Goal: Task Accomplishment & Management: Use online tool/utility

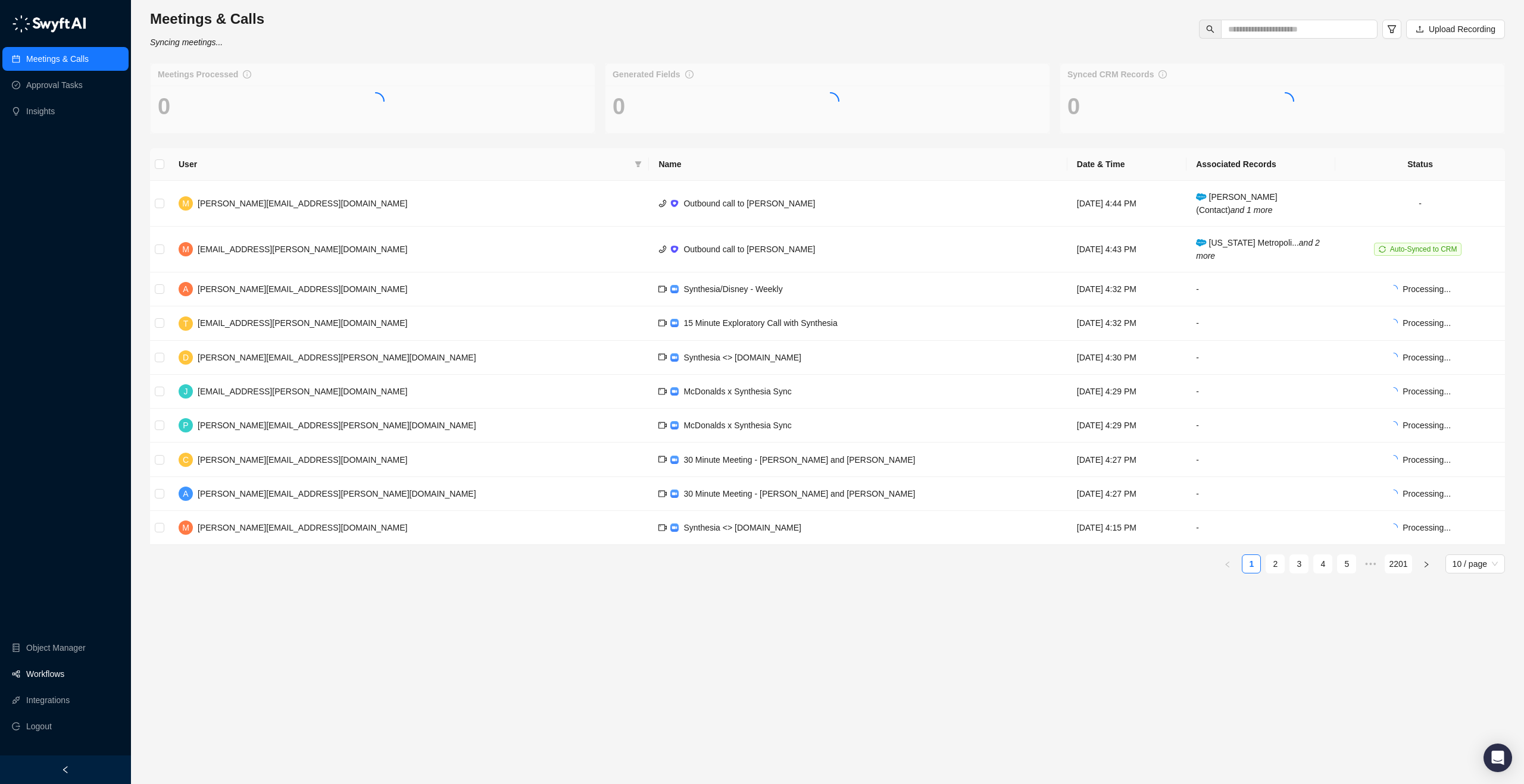
click at [53, 674] on link "Workflows" at bounding box center [44, 674] width 38 height 24
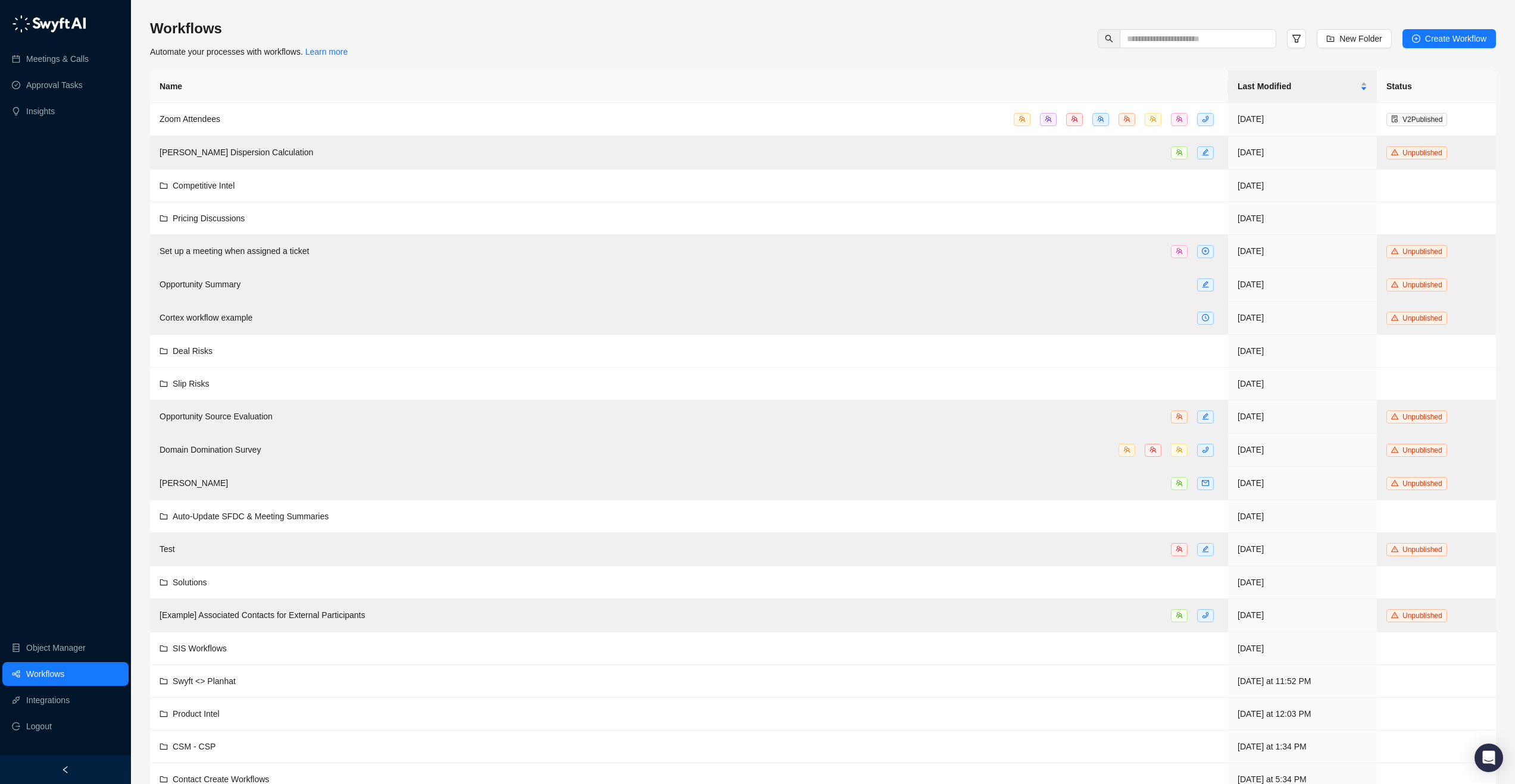
scroll to position [51, 0]
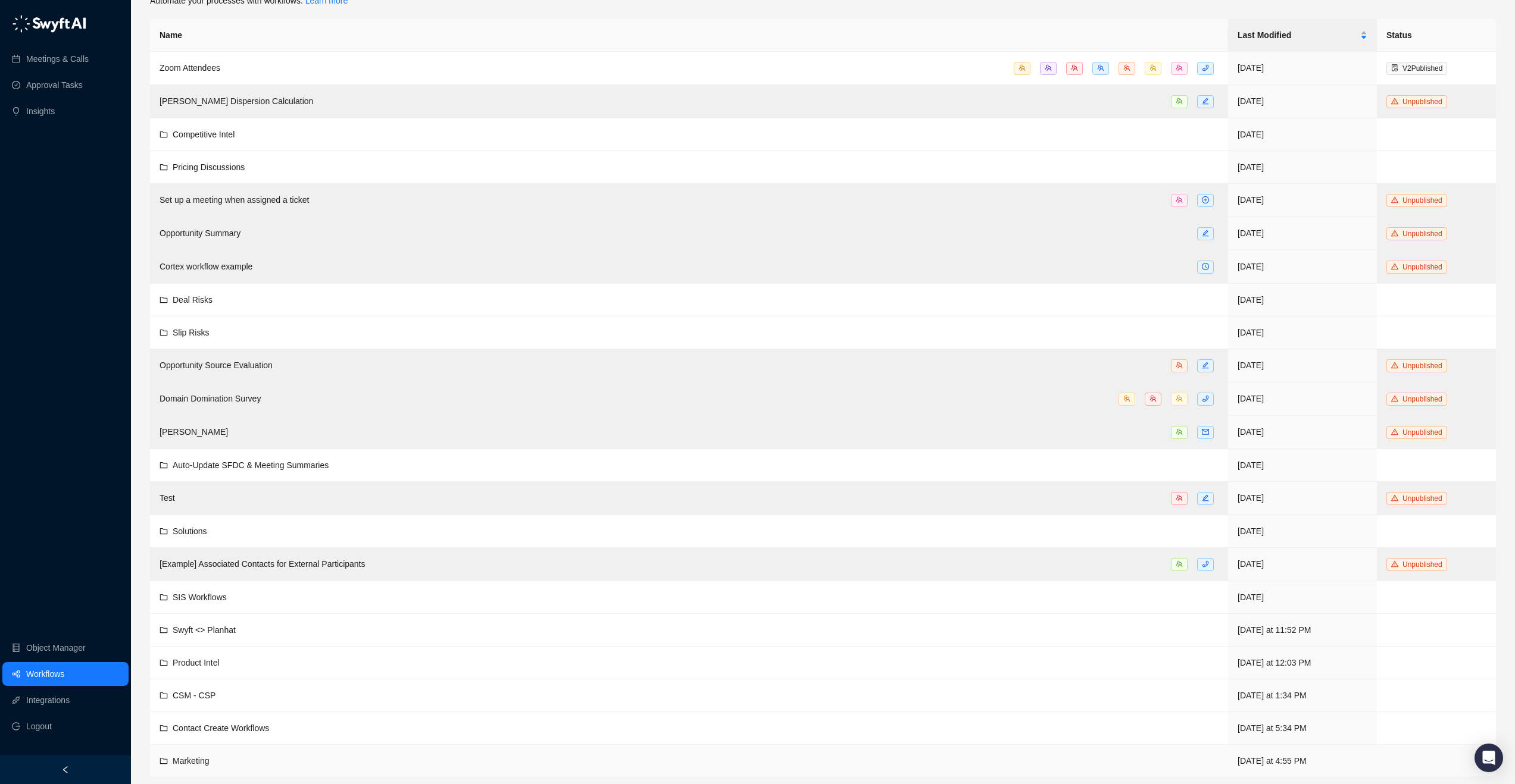
click at [195, 749] on td "Marketing" at bounding box center [689, 761] width 1078 height 33
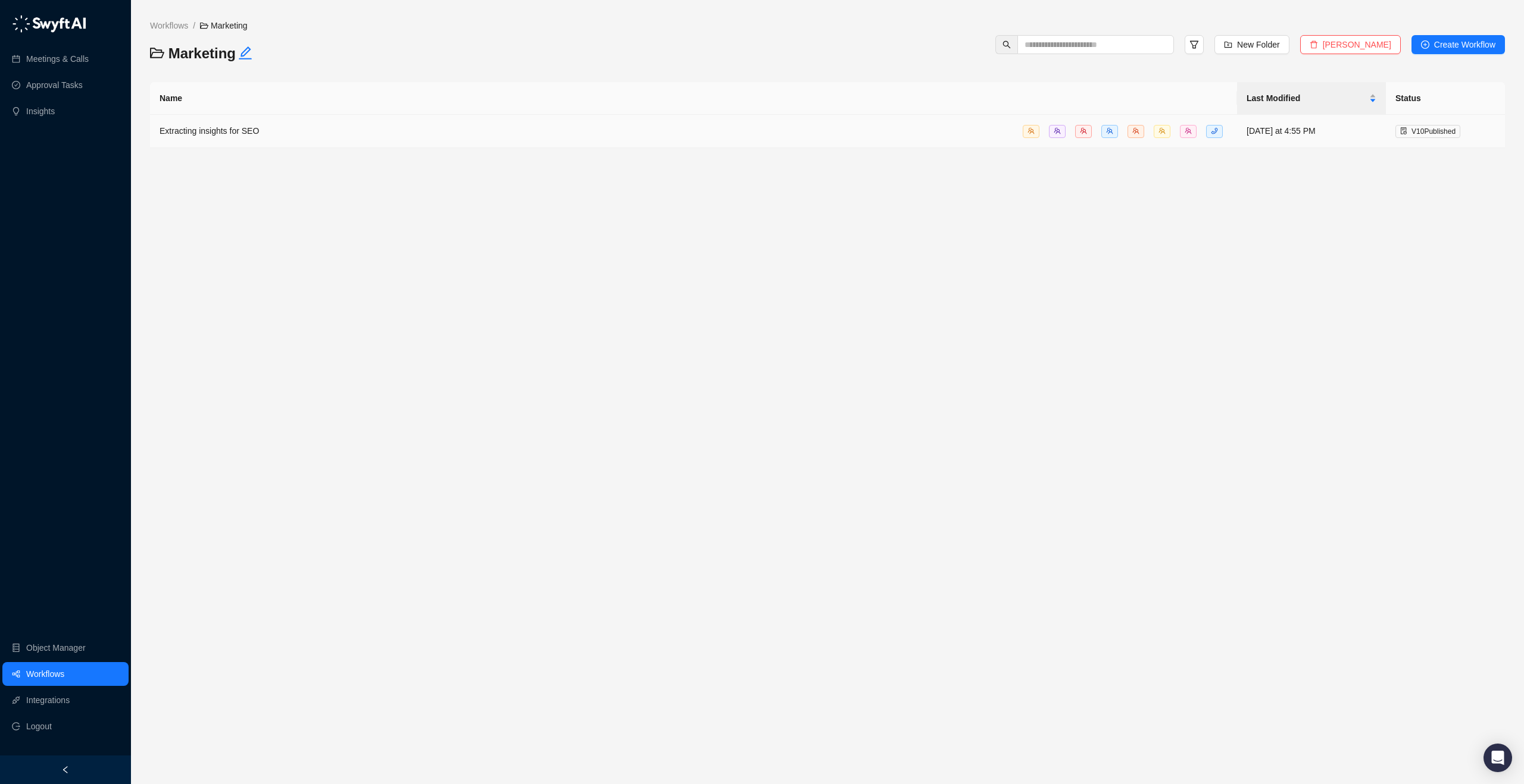
click at [245, 123] on td "Extracting insights for SEO" at bounding box center [693, 131] width 1087 height 33
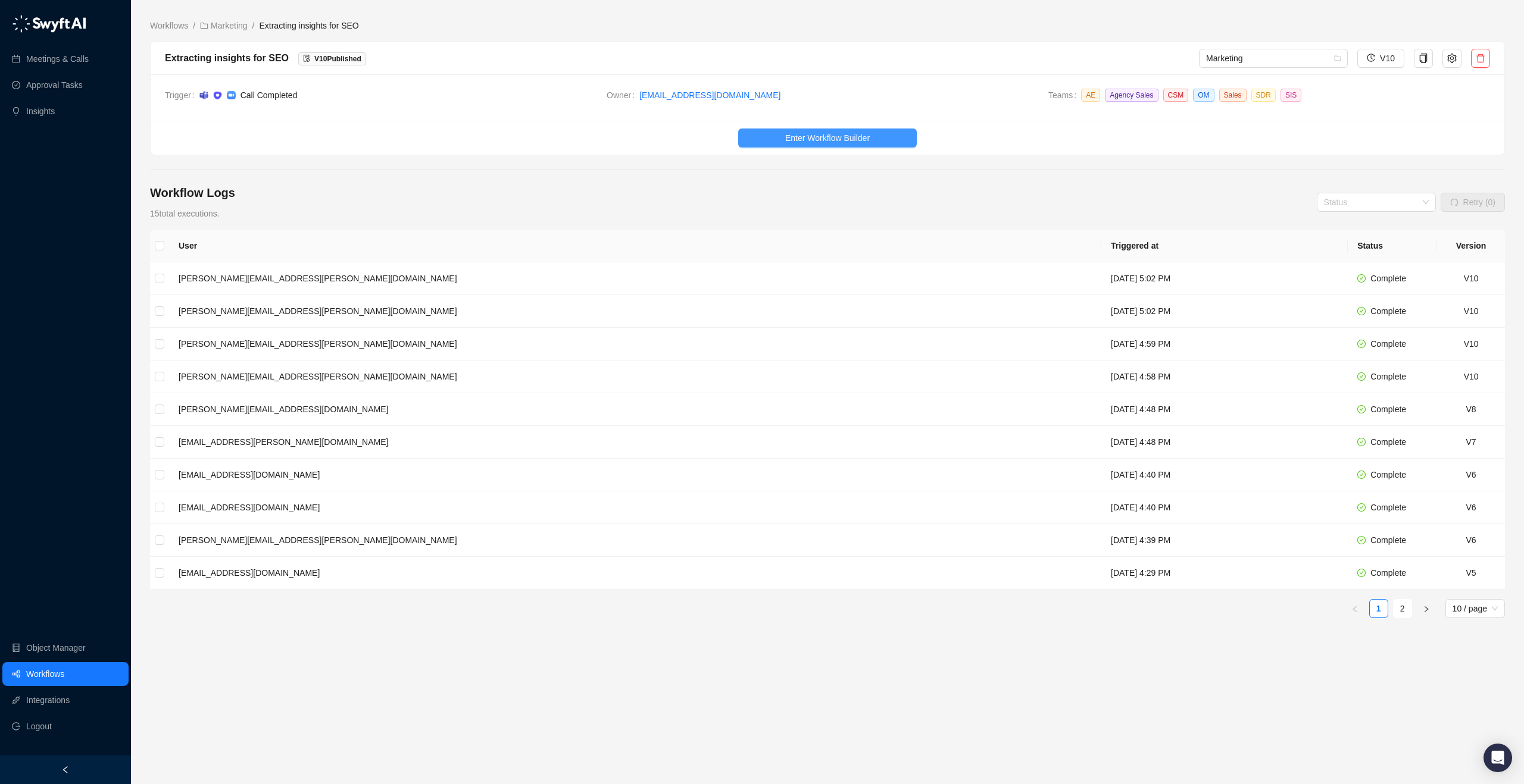
click at [814, 131] on span "Enter Workflow Builder" at bounding box center [827, 138] width 84 height 13
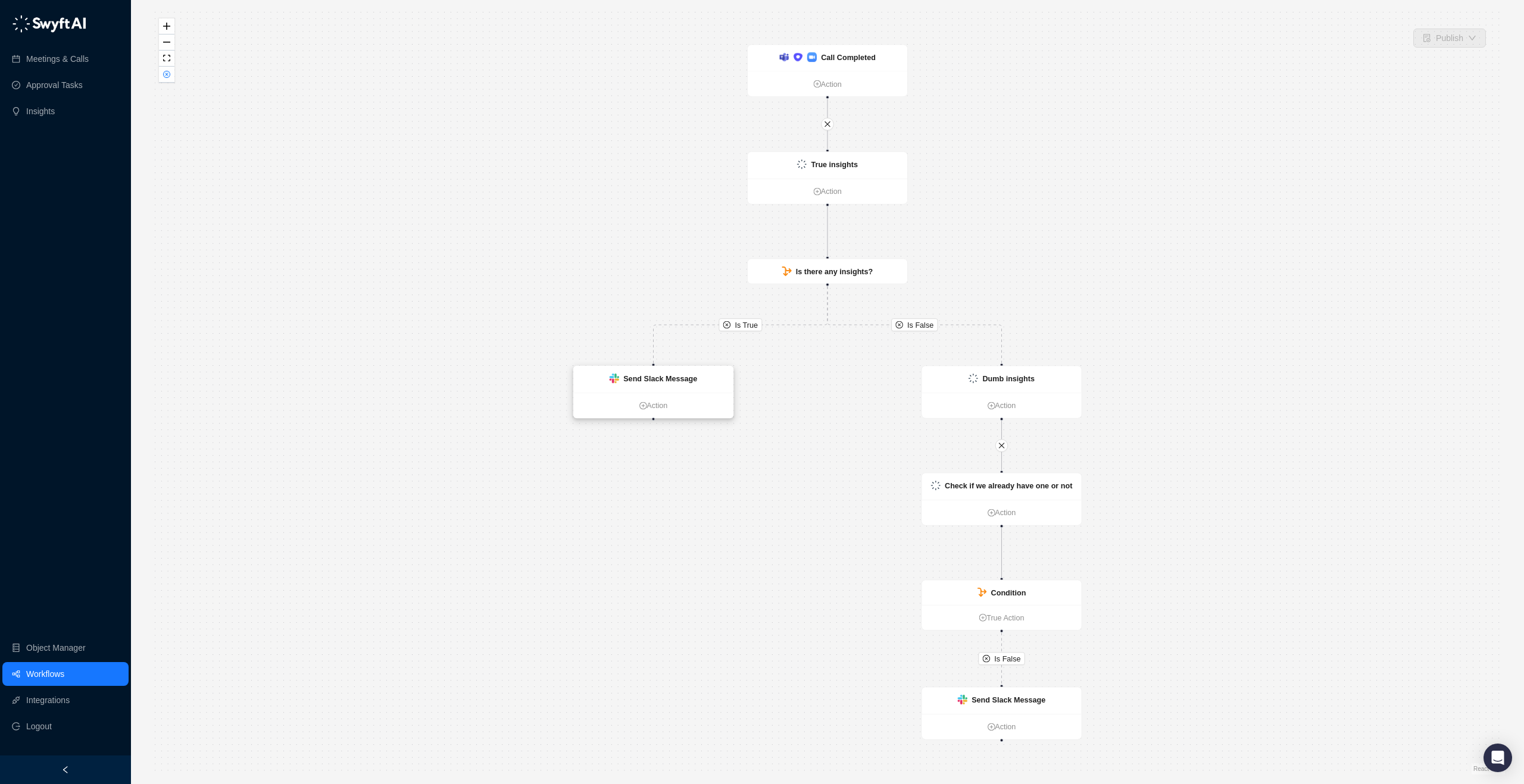
click at [672, 384] on div "Send Slack Message" at bounding box center [659, 378] width 74 height 12
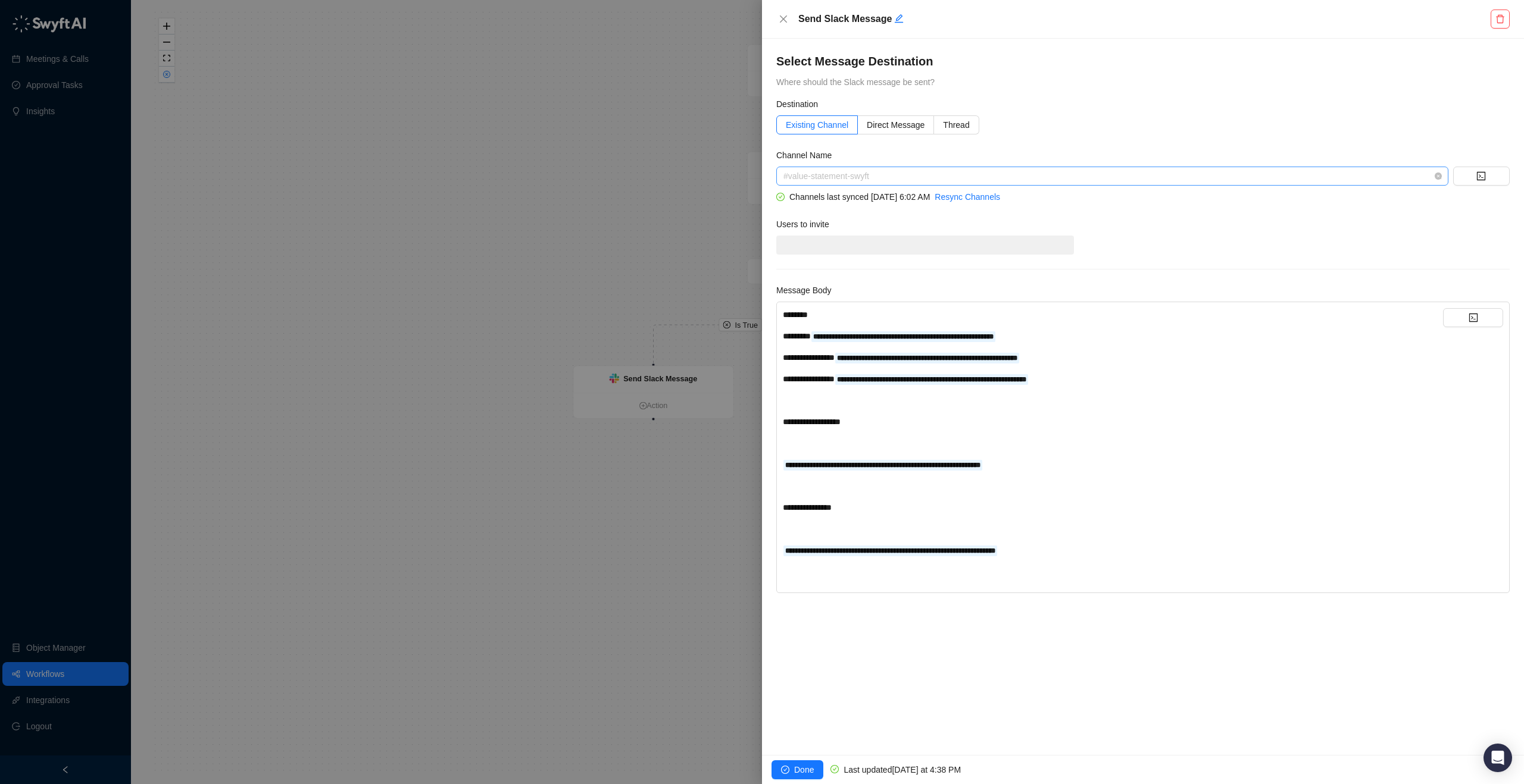
click at [868, 174] on span "#value-statement-swyft" at bounding box center [1112, 176] width 657 height 18
type input "***"
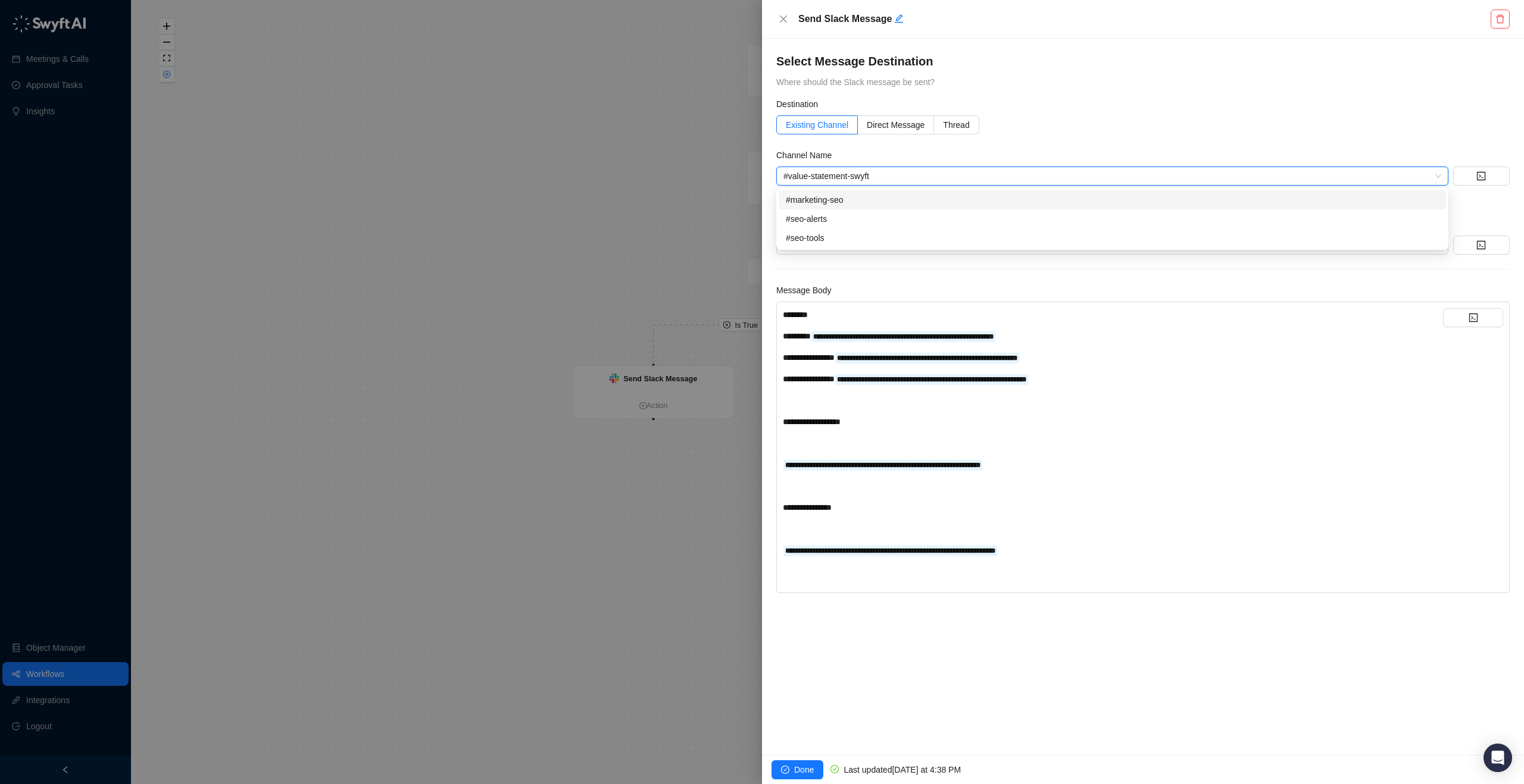
click at [1120, 107] on div "Destination" at bounding box center [1143, 106] width 733 height 18
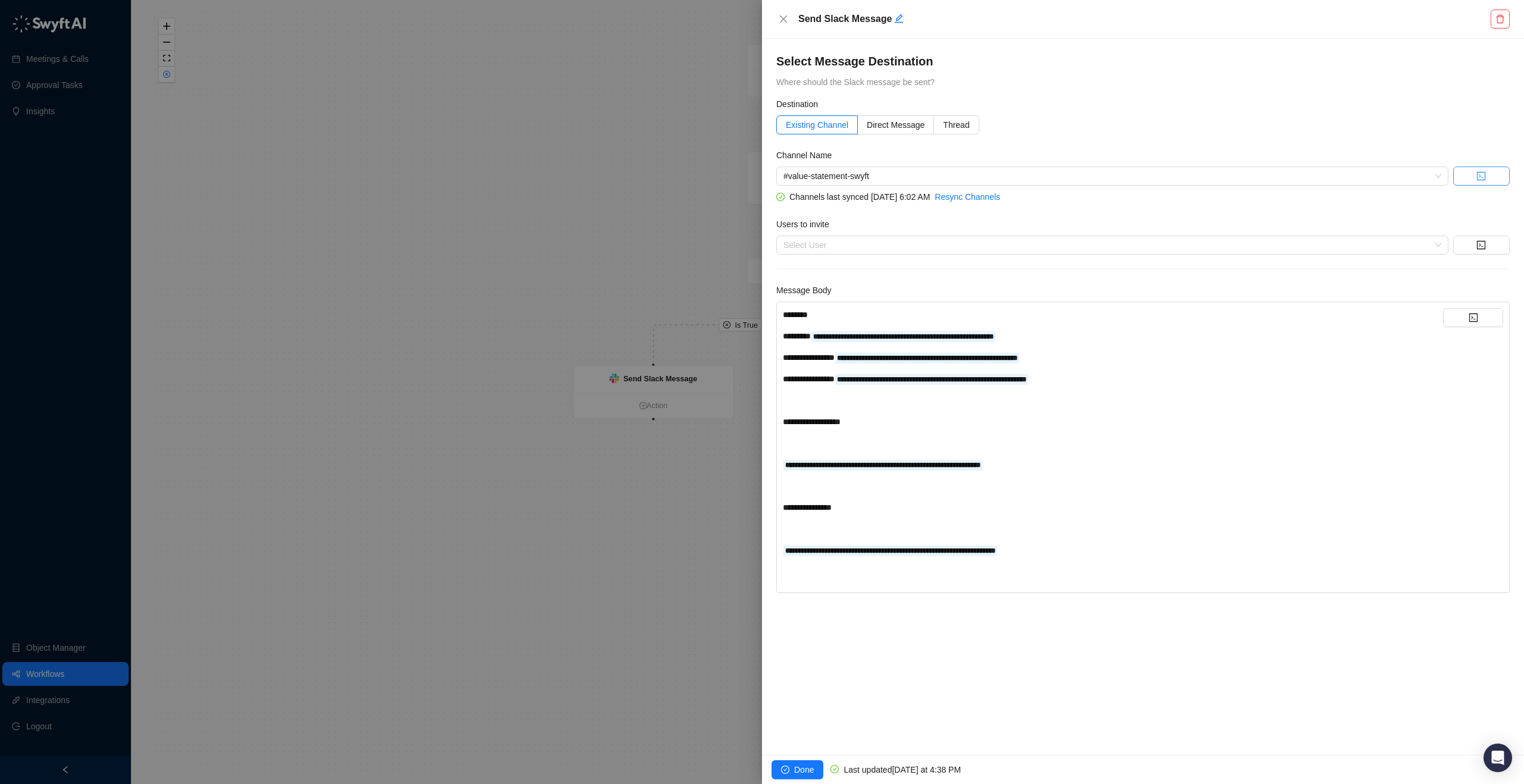
click at [1496, 173] on button "button" at bounding box center [1481, 176] width 56 height 19
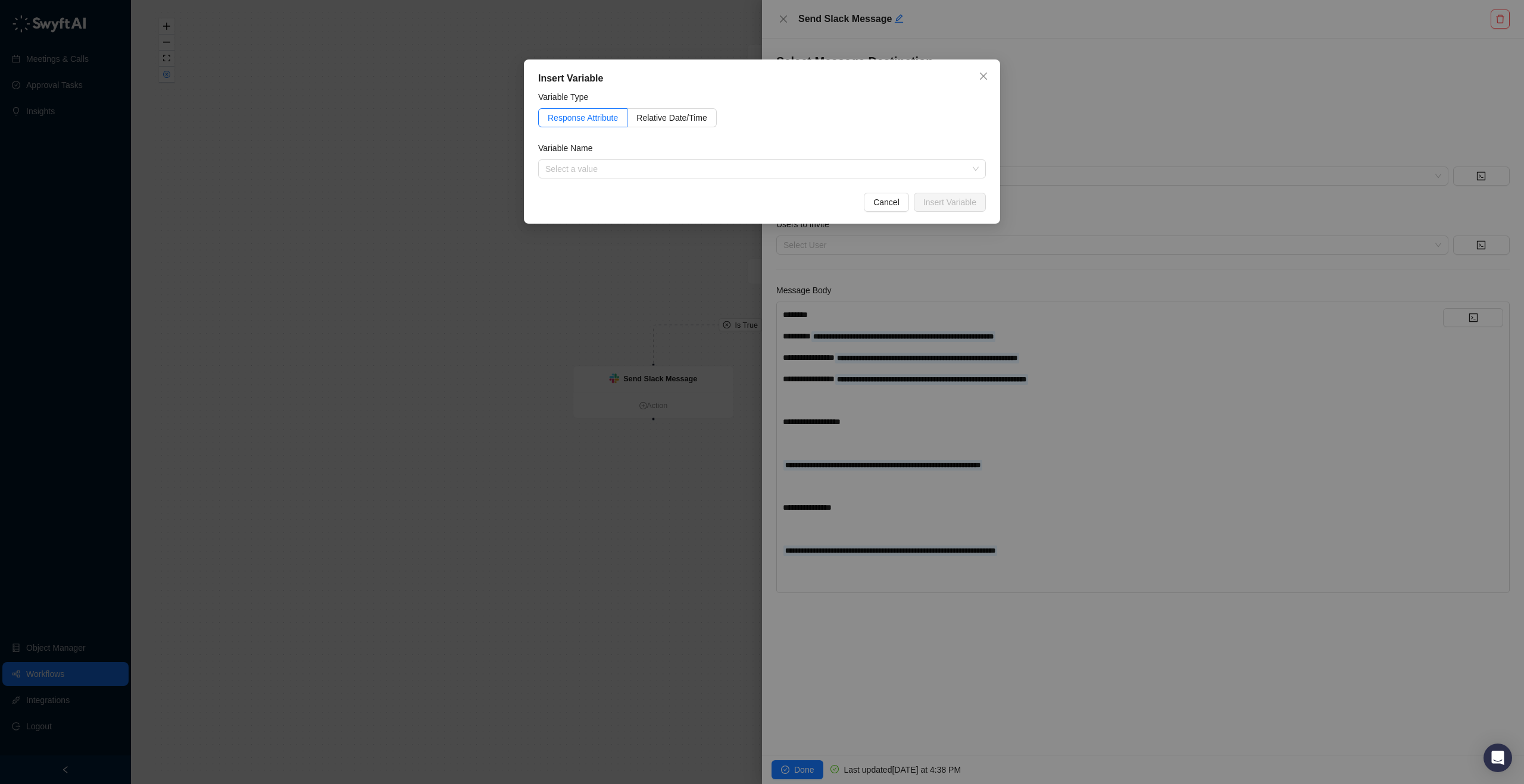
click at [1145, 60] on div "Insert Variable Variable Type Response Attribute Relative Date/Time Variable Na…" at bounding box center [762, 392] width 1524 height 784
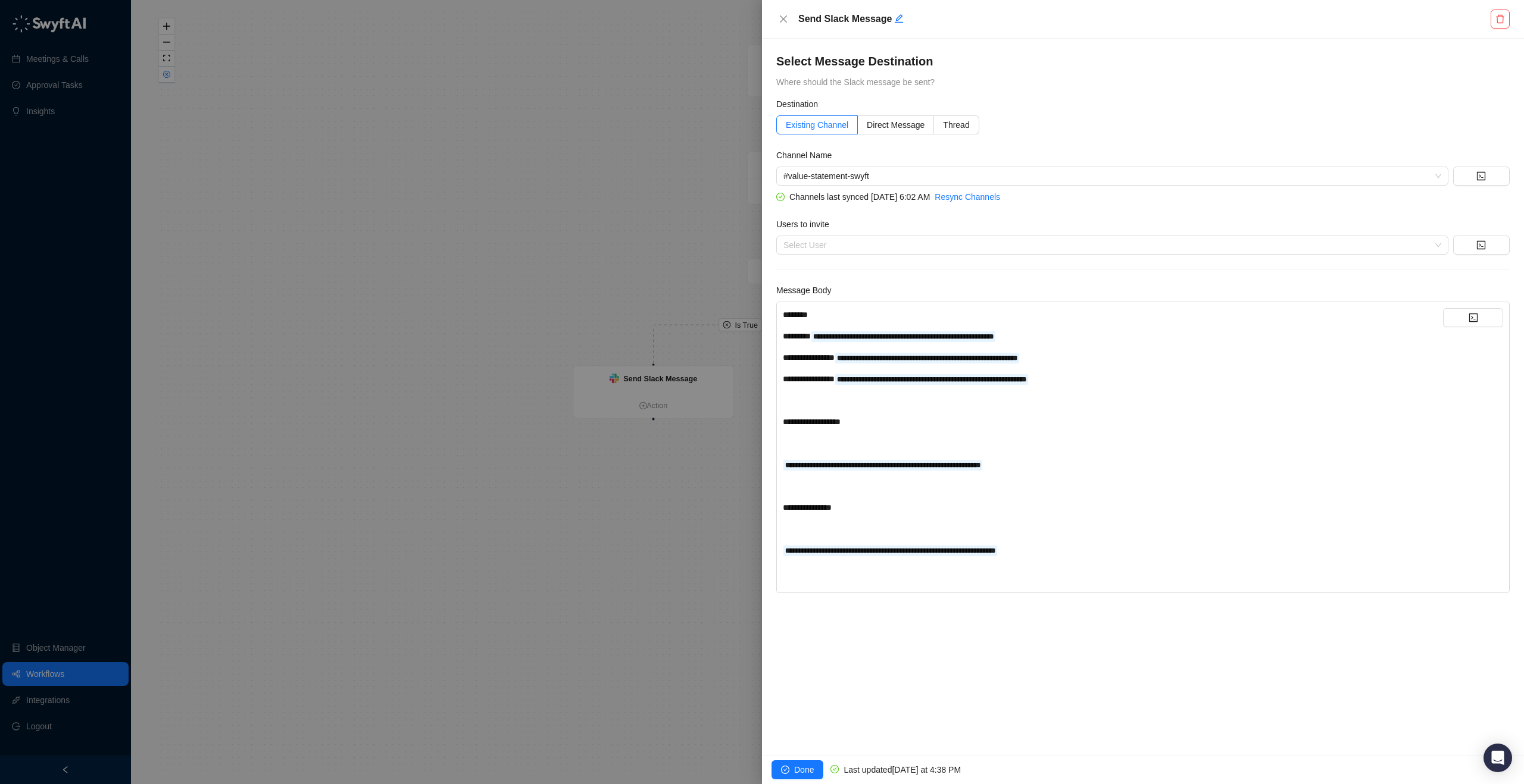
click at [602, 179] on div at bounding box center [762, 392] width 1524 height 784
